Goal: Transaction & Acquisition: Purchase product/service

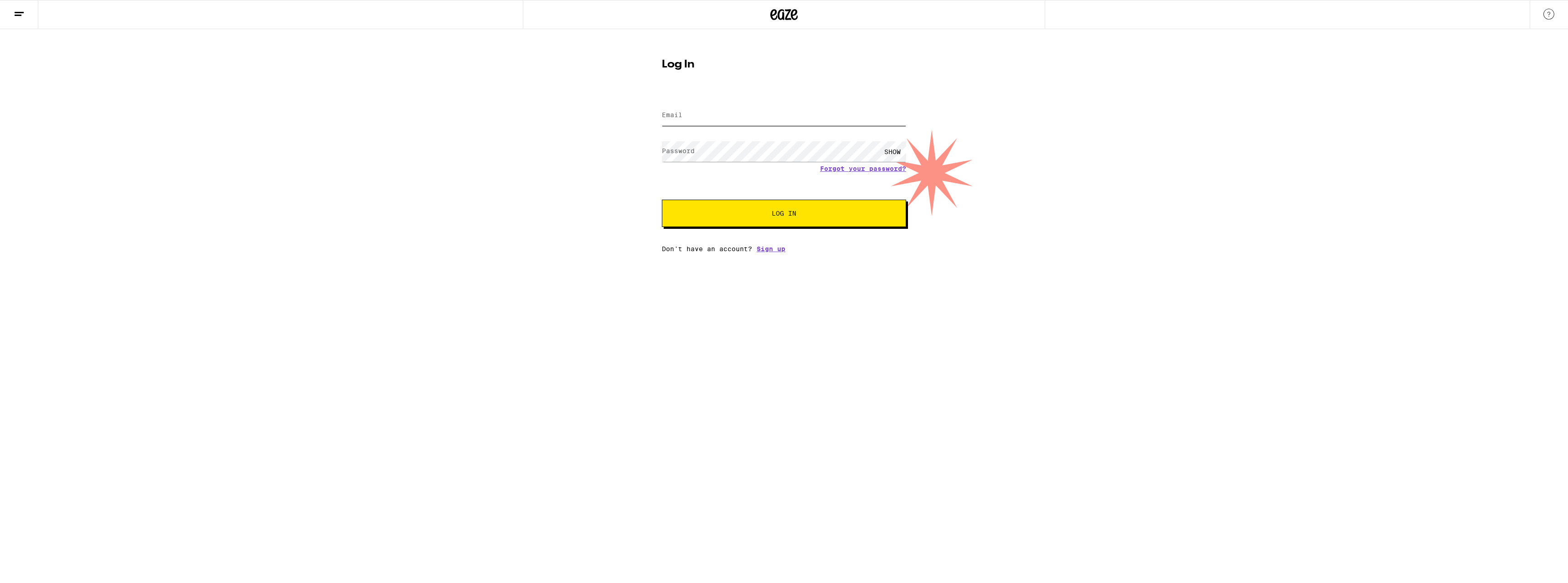
type input "[EMAIL_ADDRESS][DOMAIN_NAME]"
click at [759, 217] on span "Log In" at bounding box center [784, 213] width 170 height 6
